Goal: Navigation & Orientation: Find specific page/section

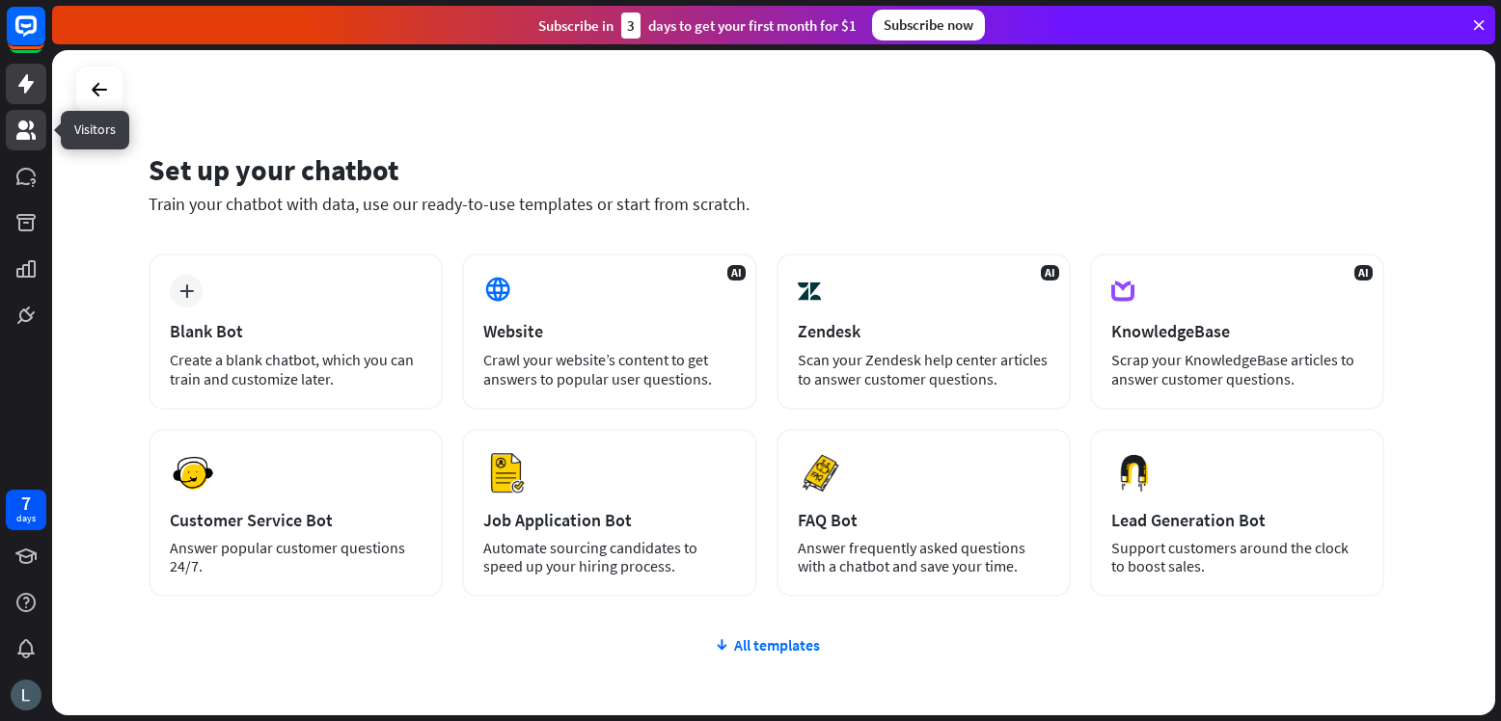
click at [27, 124] on icon at bounding box center [25, 130] width 19 height 19
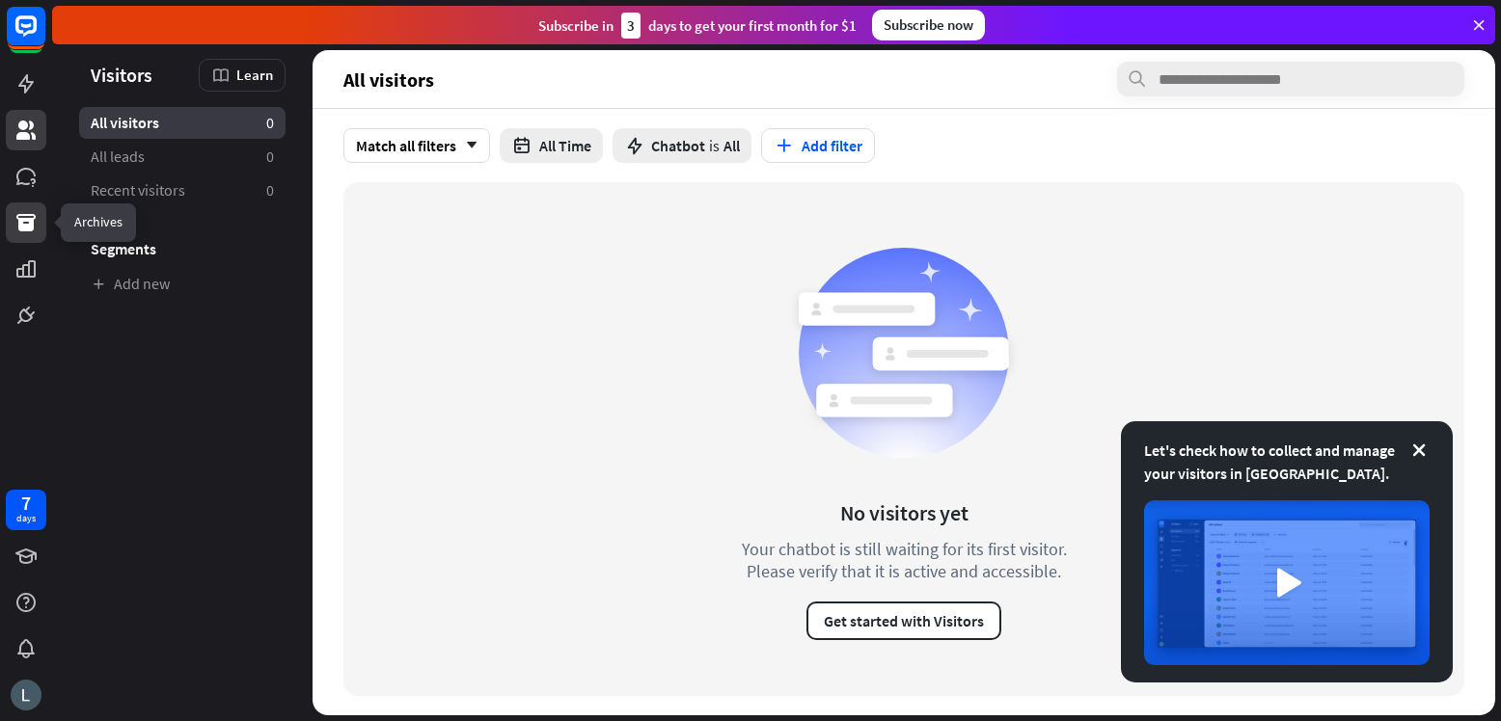
click at [27, 217] on icon at bounding box center [25, 222] width 23 height 23
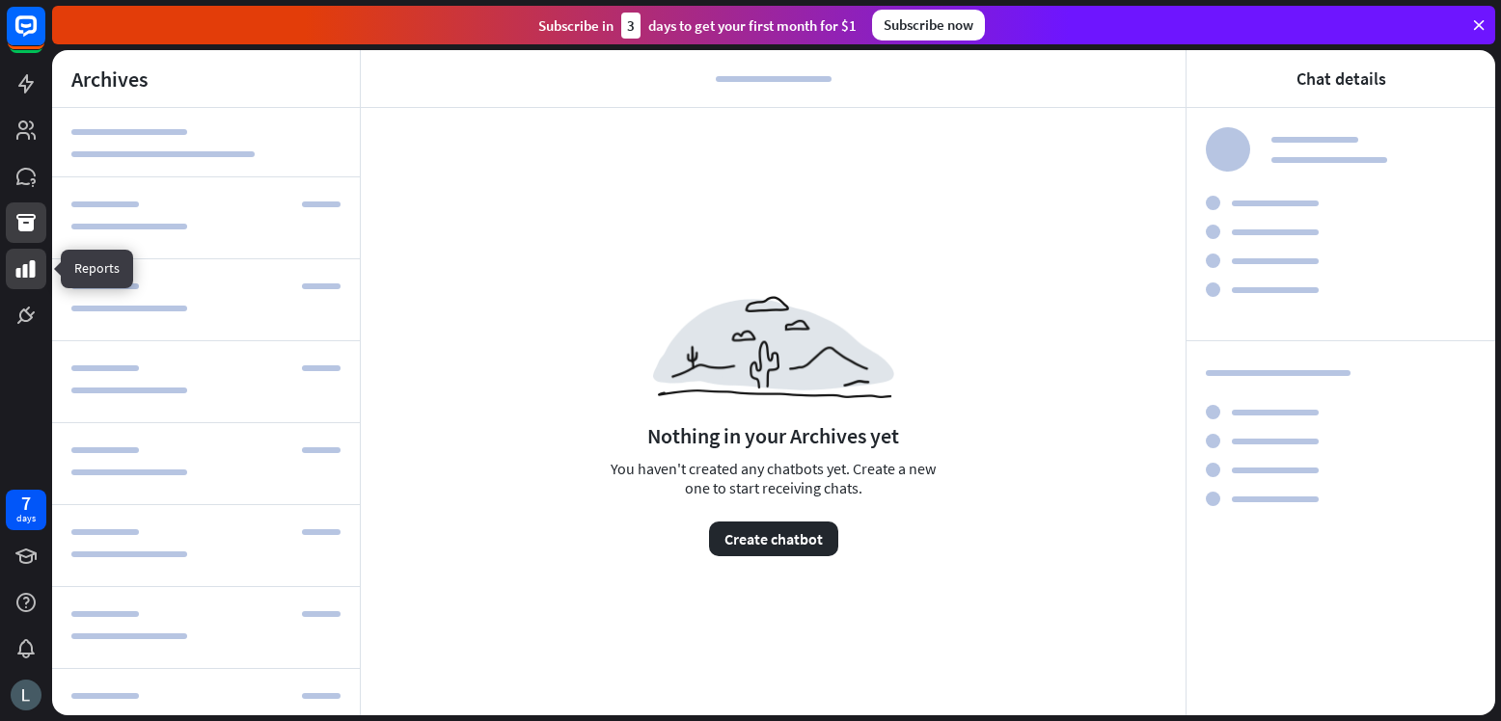
click at [28, 270] on icon at bounding box center [25, 269] width 23 height 23
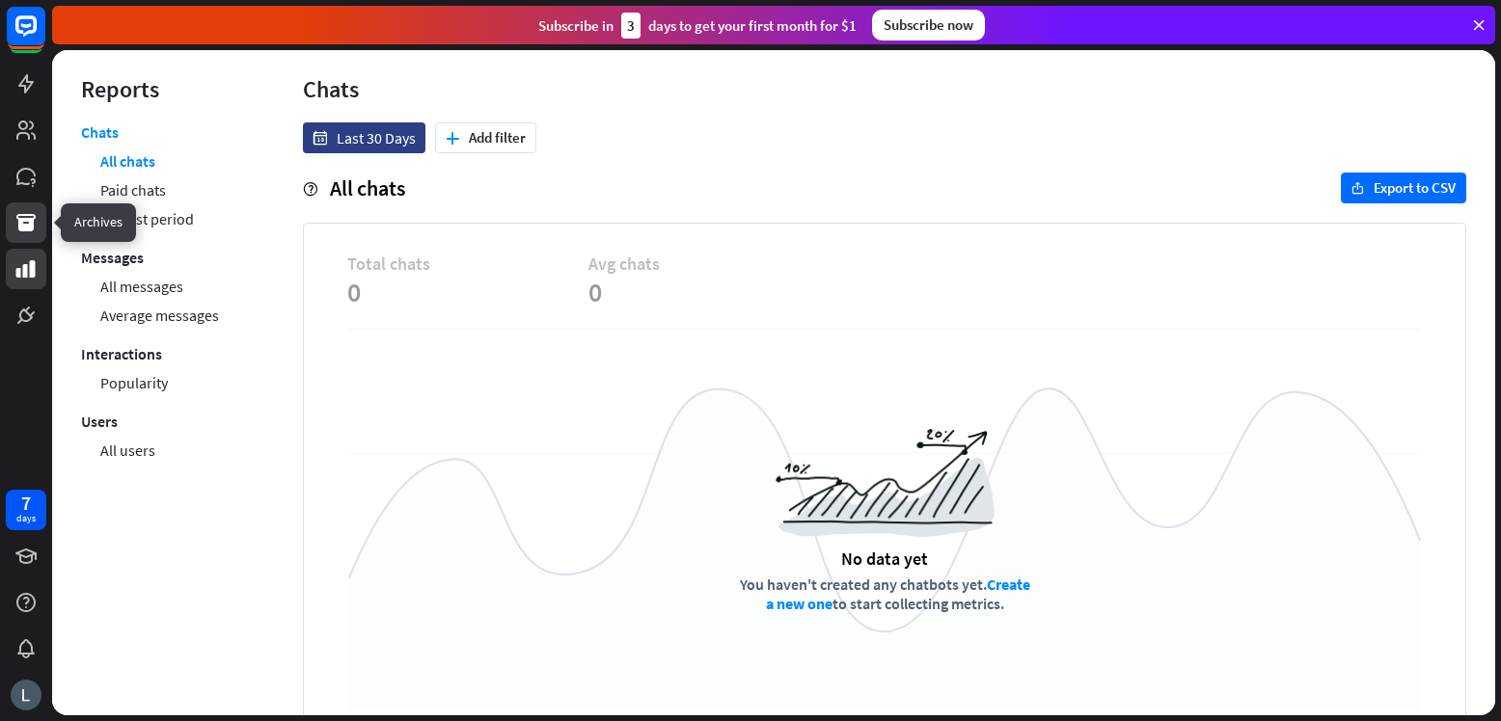
click at [25, 216] on icon at bounding box center [25, 222] width 19 height 17
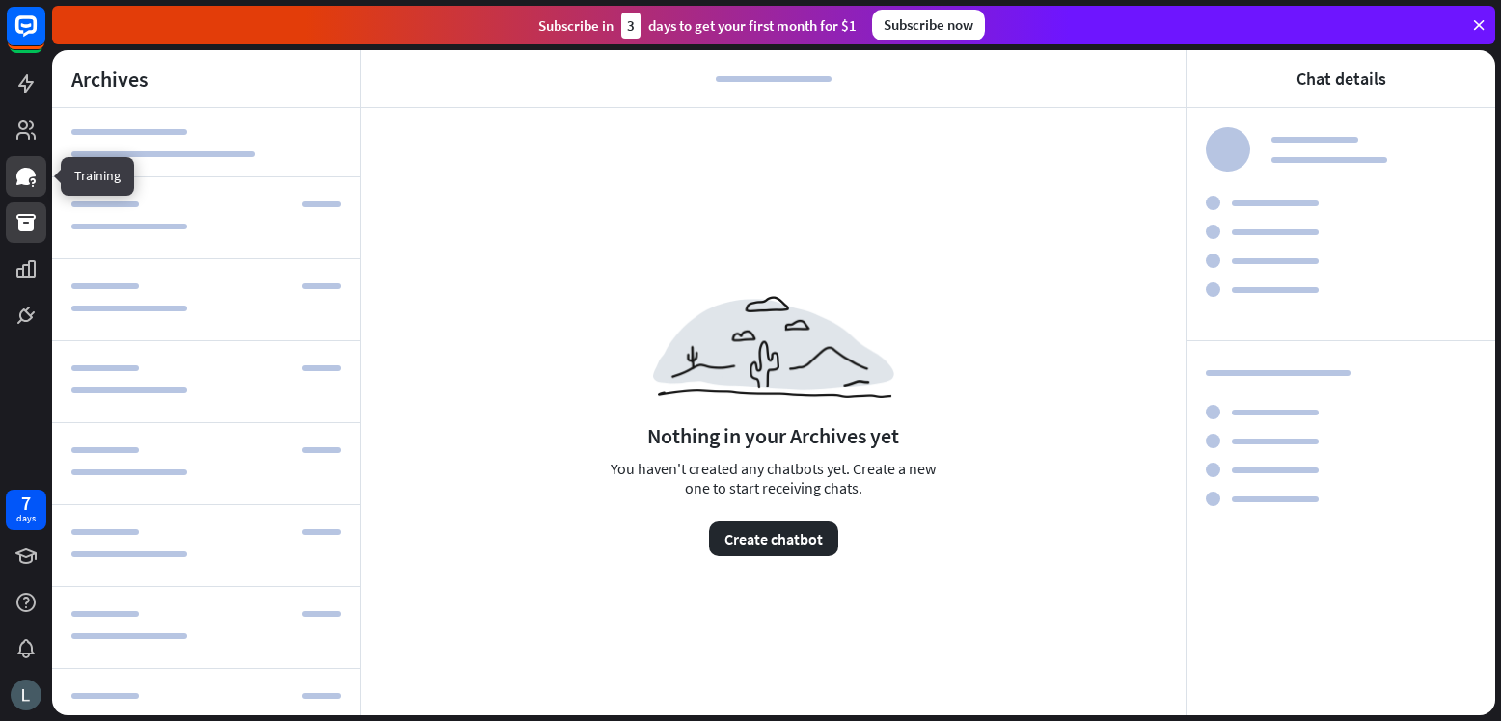
click at [22, 176] on icon at bounding box center [25, 176] width 19 height 17
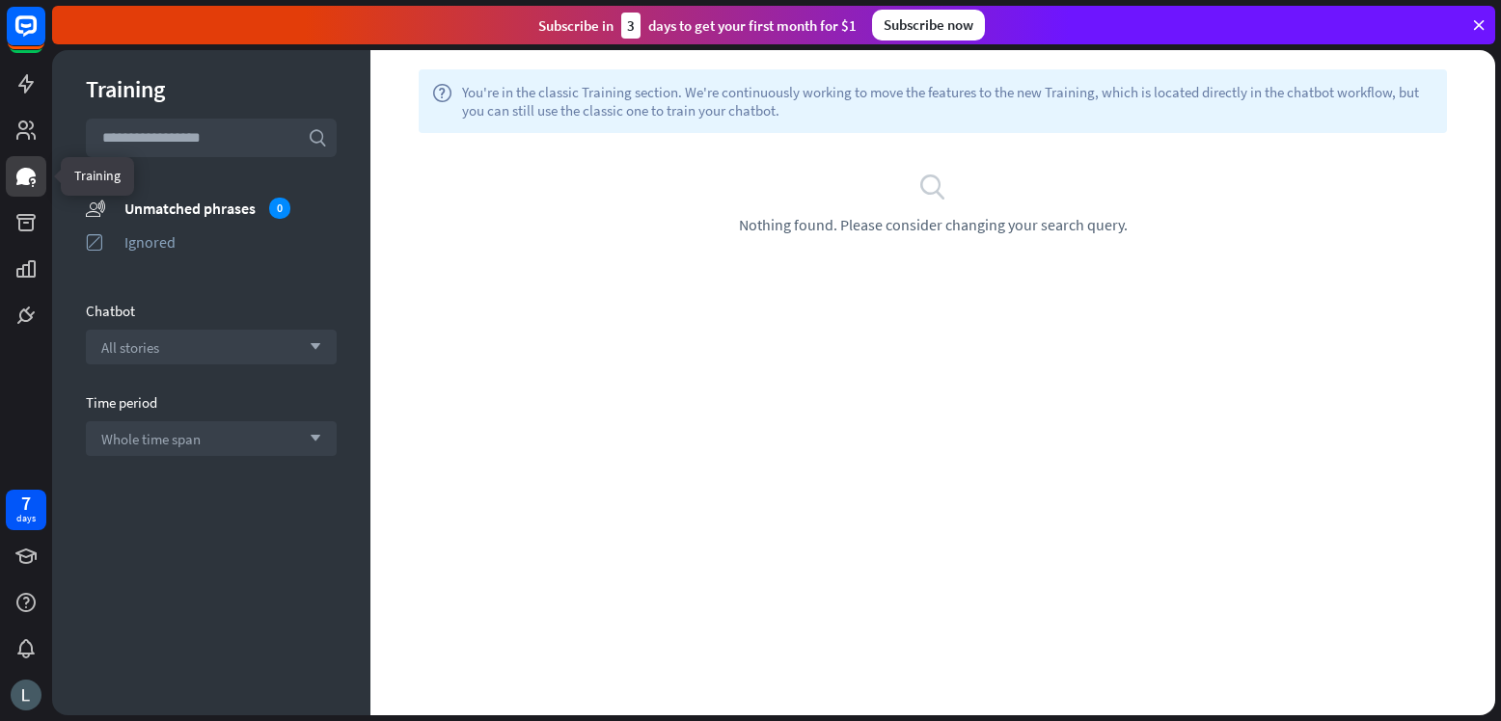
click at [22, 176] on icon at bounding box center [25, 176] width 19 height 17
